Goal: Find specific page/section: Find specific page/section

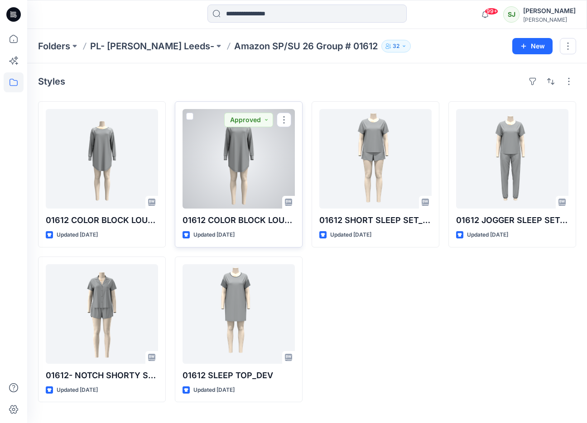
click at [207, 153] on div at bounding box center [238, 159] width 112 height 100
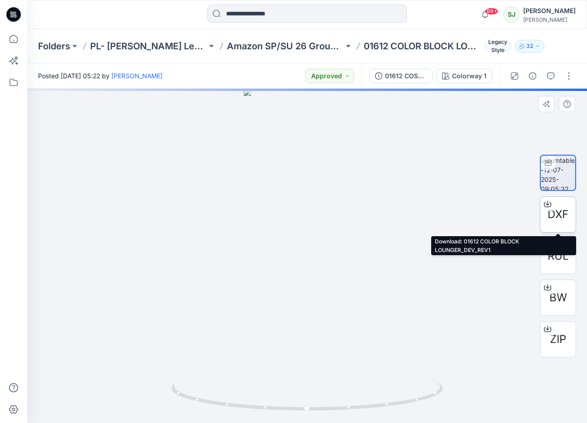
click at [548, 208] on div at bounding box center [547, 204] width 14 height 14
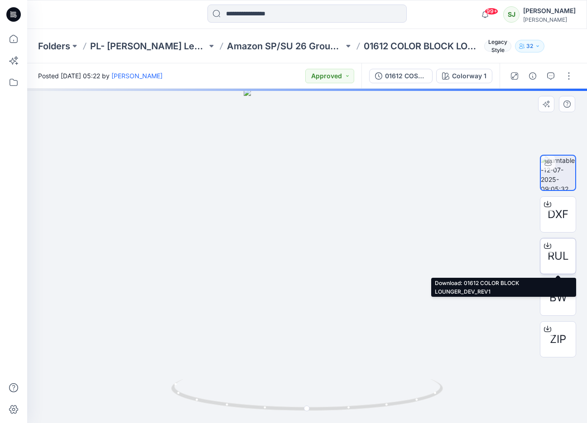
click at [546, 247] on icon at bounding box center [547, 245] width 7 height 7
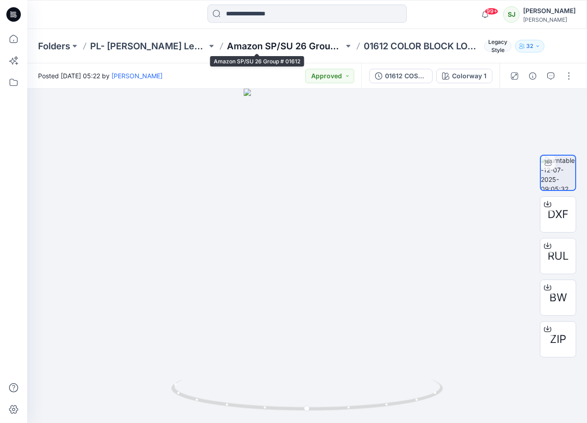
click at [256, 46] on p "Amazon SP/SU 26 Group # 01612" at bounding box center [285, 46] width 117 height 13
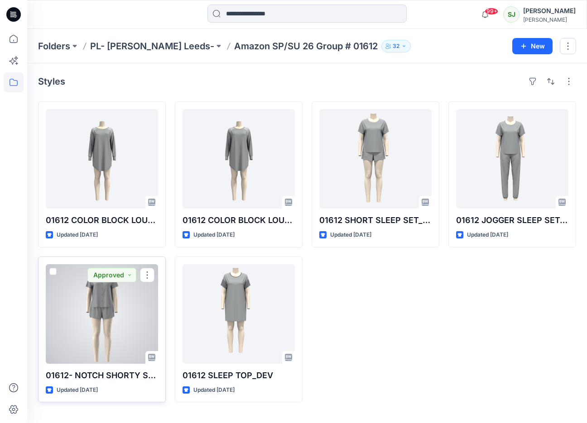
click at [115, 287] on div at bounding box center [102, 314] width 112 height 100
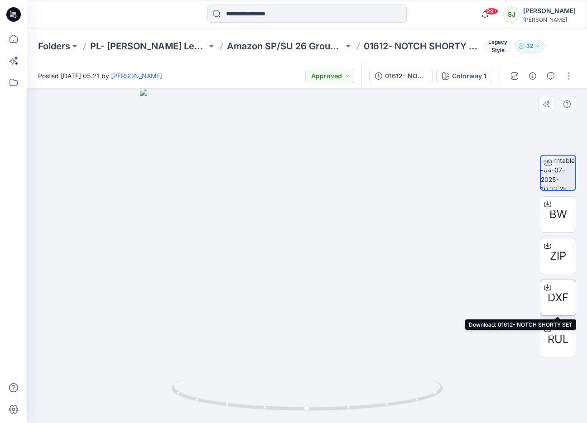
click at [549, 292] on div at bounding box center [547, 287] width 14 height 14
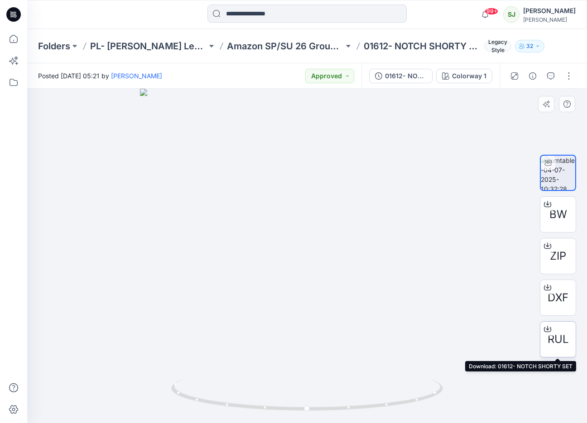
click at [546, 326] on icon at bounding box center [547, 328] width 7 height 7
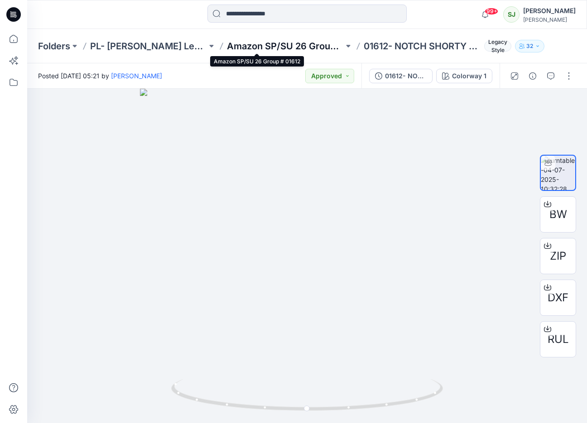
click at [287, 44] on p "Amazon SP/SU 26 Group # 01612" at bounding box center [285, 46] width 117 height 13
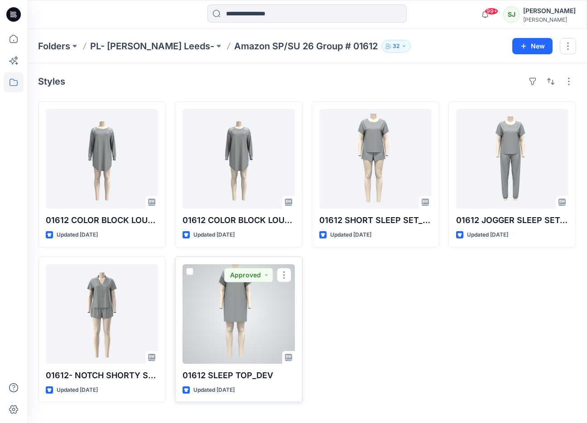
click at [240, 312] on div at bounding box center [238, 314] width 112 height 100
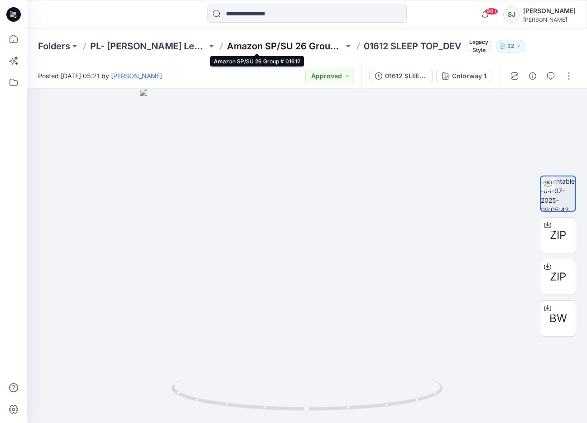
click at [237, 48] on p "Amazon SP/SU 26 Group # 01612" at bounding box center [285, 46] width 117 height 13
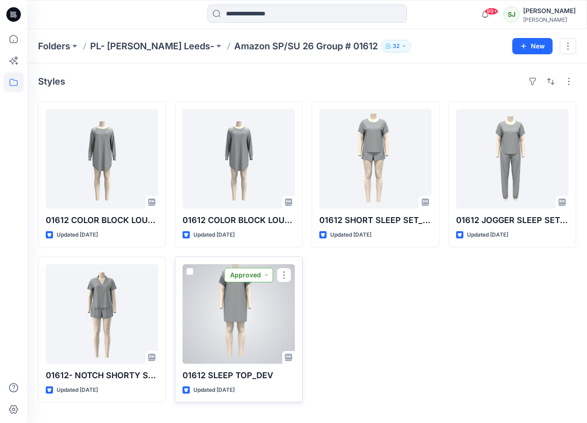
click at [237, 270] on button "Approved" at bounding box center [248, 275] width 49 height 14
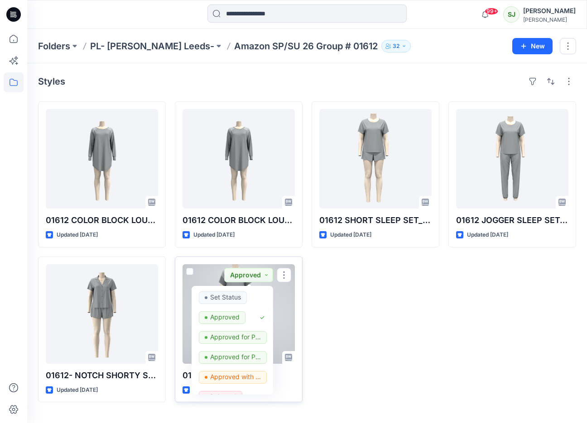
click at [286, 314] on div at bounding box center [238, 314] width 112 height 100
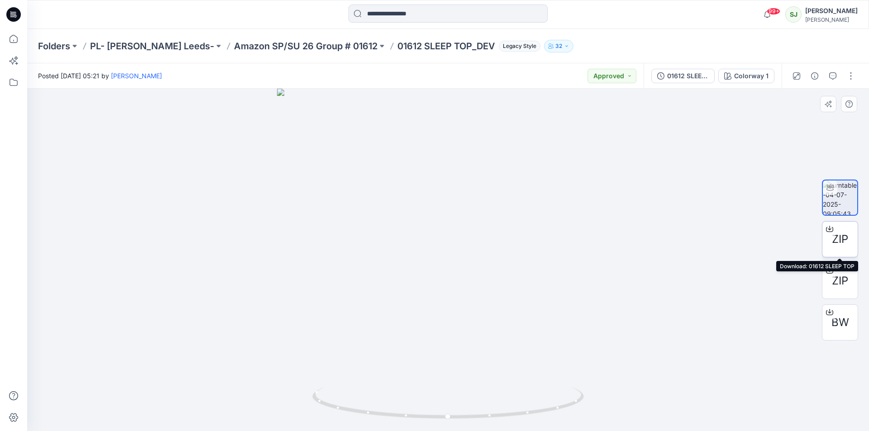
click at [586, 230] on icon at bounding box center [829, 228] width 7 height 7
click at [586, 276] on div at bounding box center [830, 270] width 14 height 14
click at [281, 55] on div "Folders PL- [PERSON_NAME] Leeds- Amazon SP/SU 26 Group # 01612 01612 SLEEP TOP_…" at bounding box center [448, 46] width 842 height 34
click at [281, 50] on p "Amazon SP/SU 26 Group # 01612" at bounding box center [306, 46] width 144 height 13
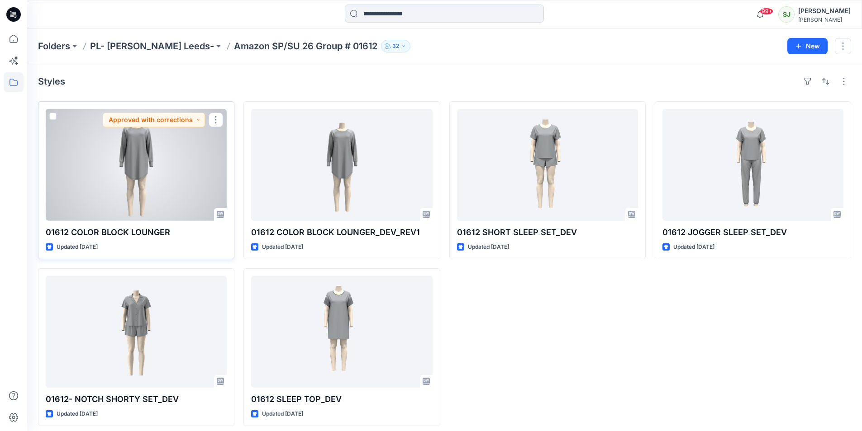
click at [128, 157] on div at bounding box center [136, 165] width 181 height 112
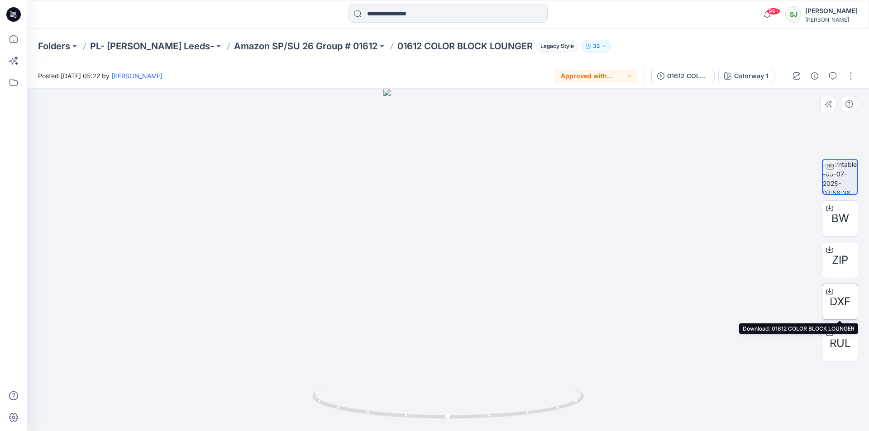
click at [586, 303] on span "DXF" at bounding box center [840, 302] width 21 height 16
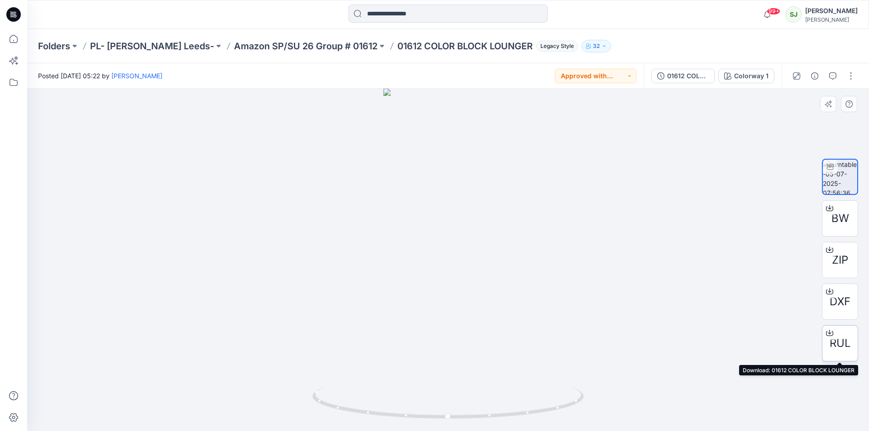
click at [586, 334] on div at bounding box center [830, 333] width 14 height 14
click at [315, 48] on p "Amazon SP/SU 26 Group # 01612" at bounding box center [306, 46] width 144 height 13
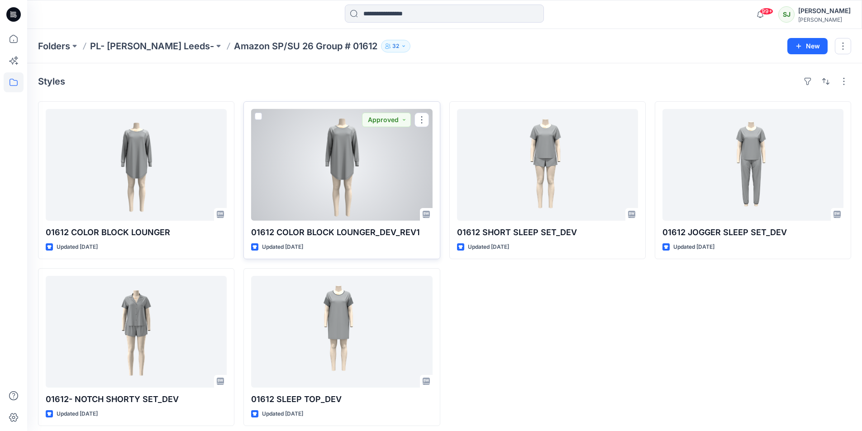
click at [316, 229] on p "01612 COLOR BLOCK LOUNGER_DEV_REV1" at bounding box center [341, 232] width 181 height 13
click at [317, 220] on div at bounding box center [341, 165] width 181 height 112
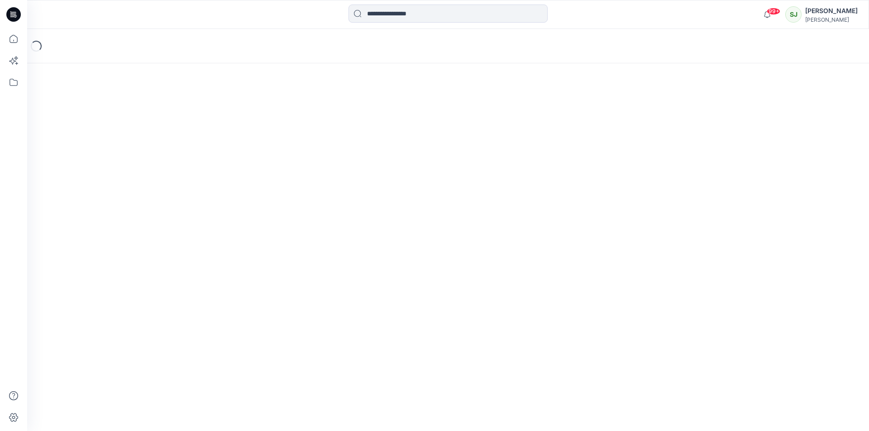
click at [317, 220] on div "Loading..." at bounding box center [448, 230] width 842 height 402
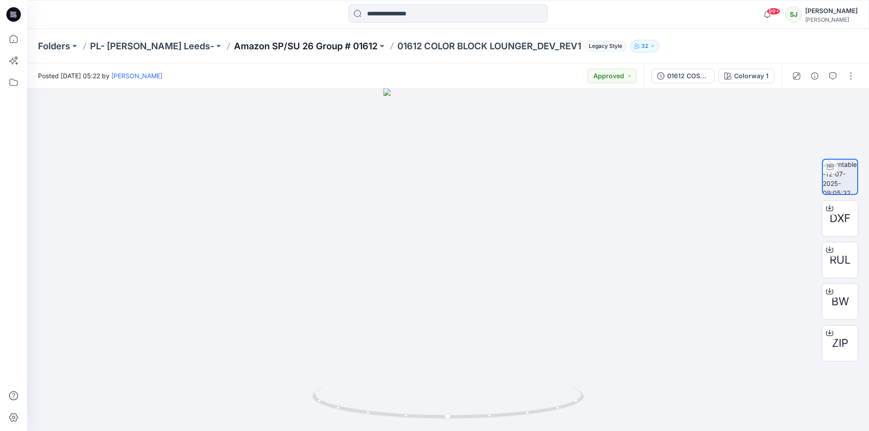
click at [311, 47] on p "Amazon SP/SU 26 Group # 01612" at bounding box center [306, 46] width 144 height 13
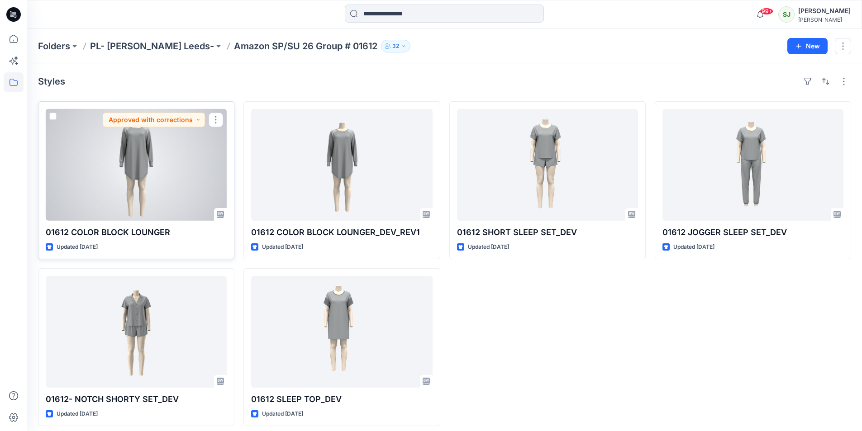
click at [98, 247] on p "Updated [DATE]" at bounding box center [77, 248] width 41 height 10
click at [119, 232] on p "01612 COLOR BLOCK LOUNGER" at bounding box center [136, 232] width 181 height 13
click at [141, 183] on div at bounding box center [136, 165] width 181 height 112
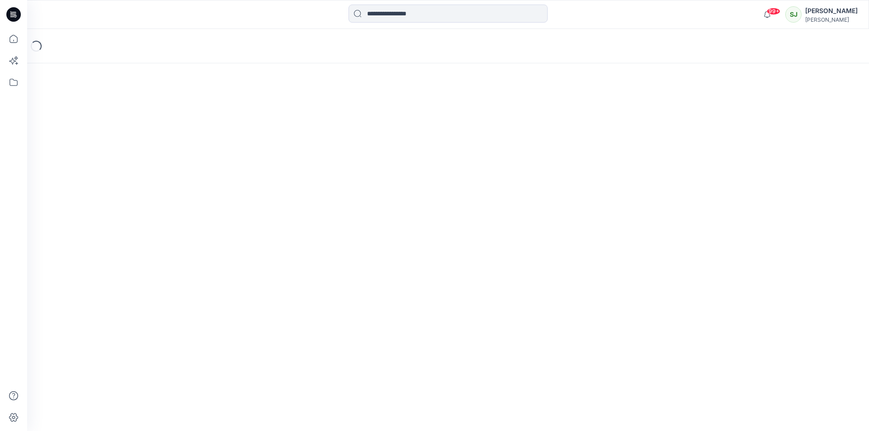
click at [141, 183] on div "Loading..." at bounding box center [448, 230] width 842 height 402
